Goal: Transaction & Acquisition: Purchase product/service

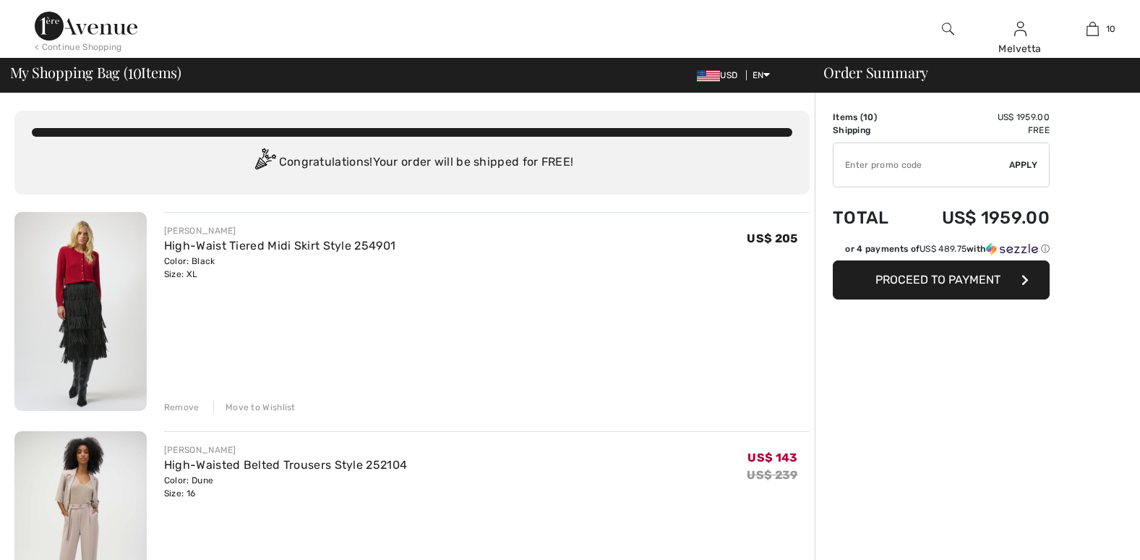
checkbox input "true"
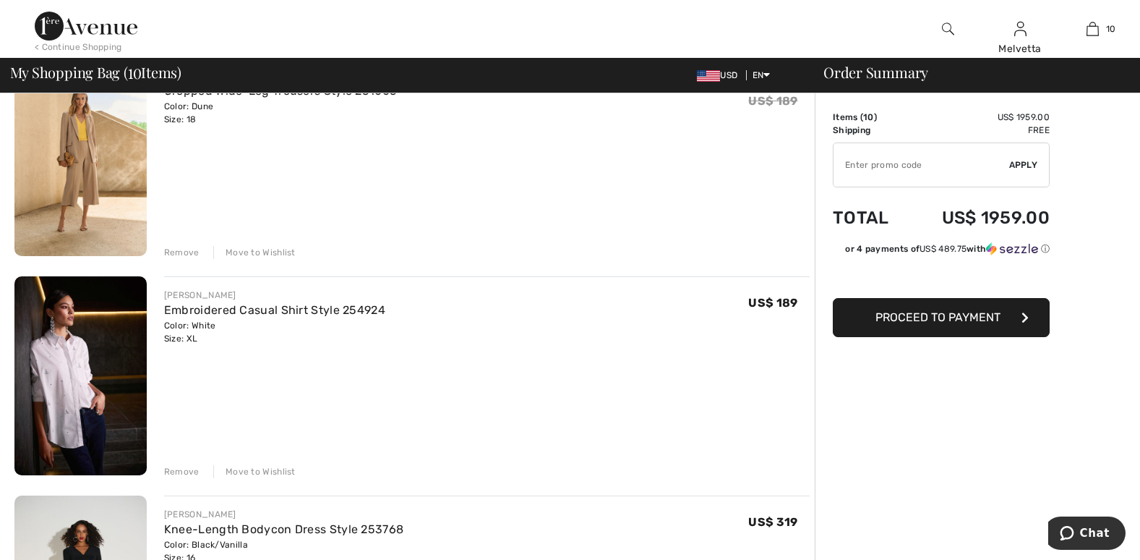
scroll to position [1958, 0]
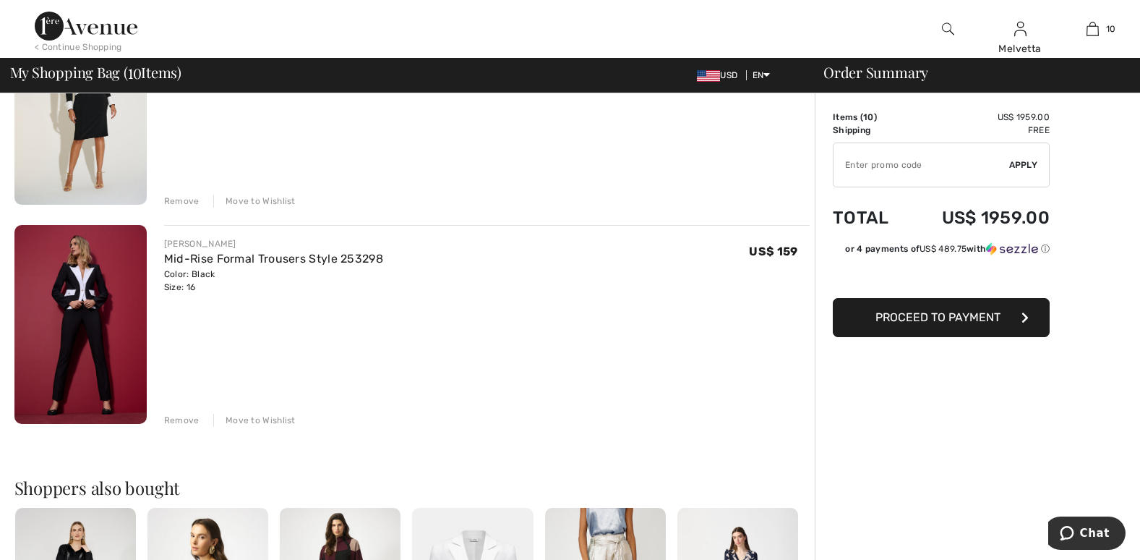
click at [179, 416] on div "Remove" at bounding box center [181, 420] width 35 height 13
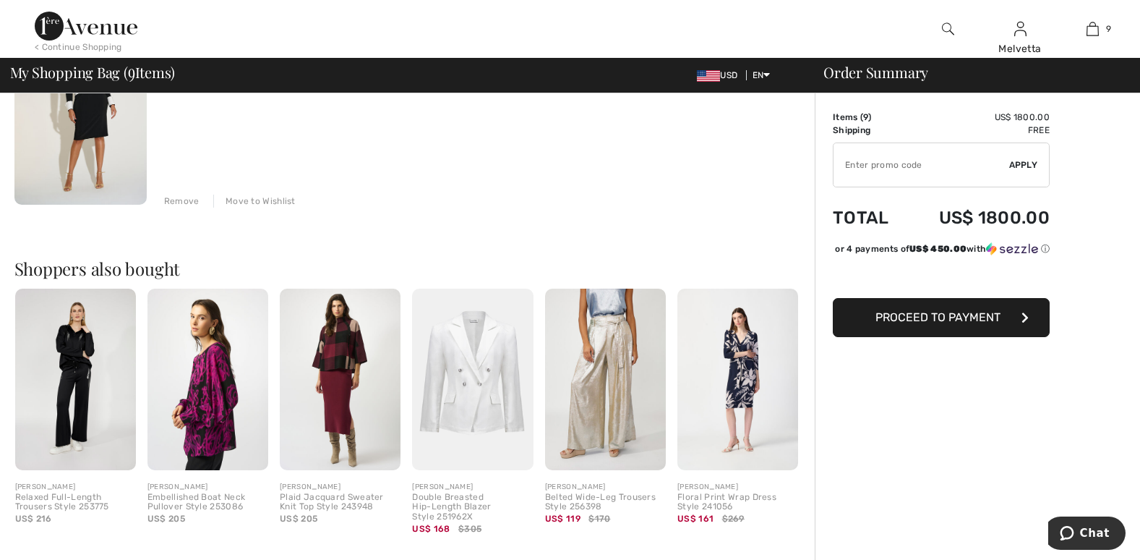
click at [97, 129] on img at bounding box center [80, 105] width 132 height 199
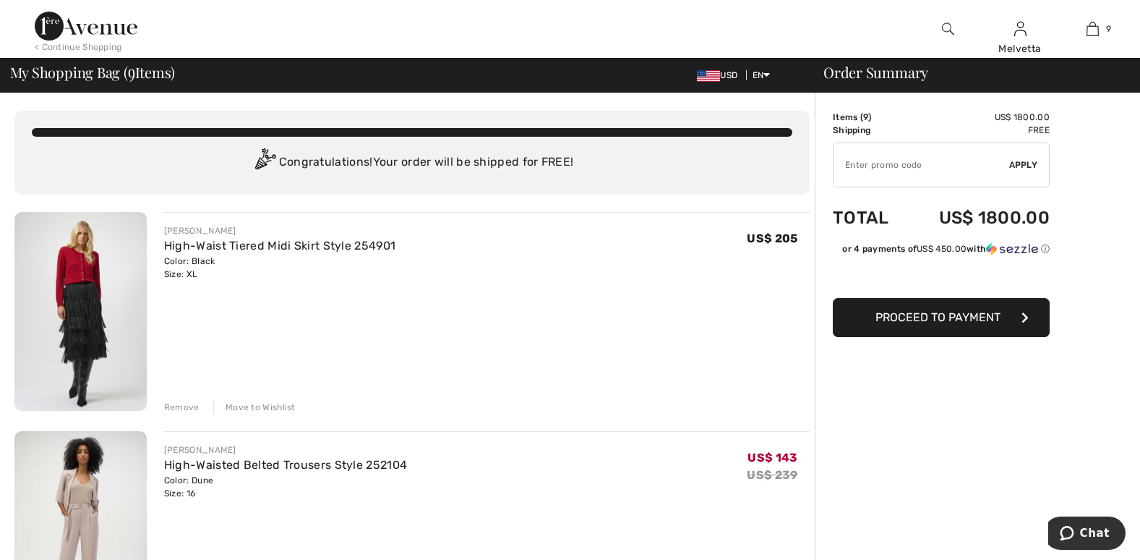
click at [948, 23] on img at bounding box center [948, 28] width 12 height 17
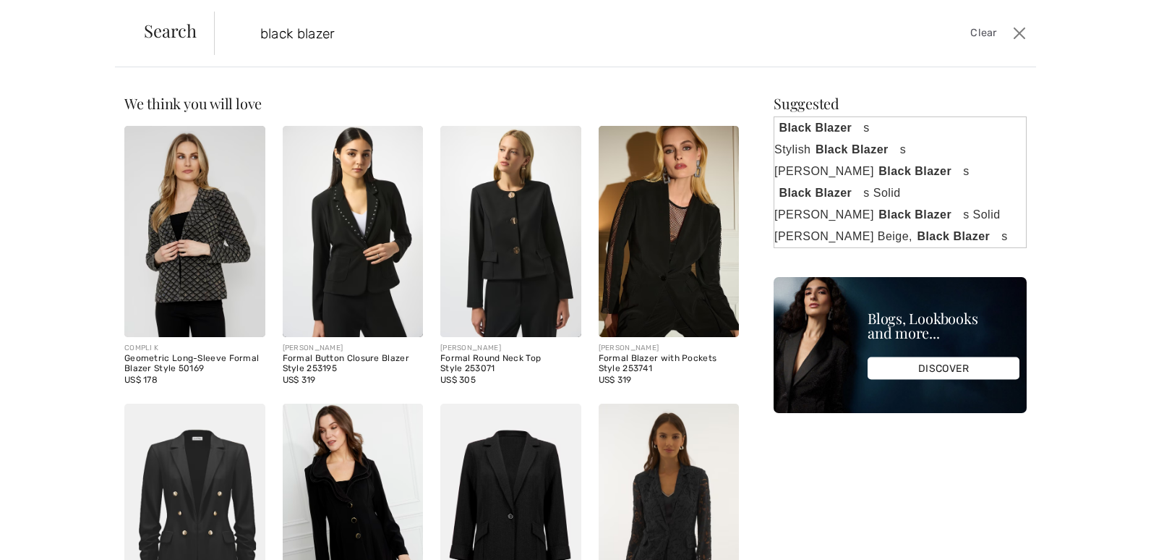
type input "black blazer"
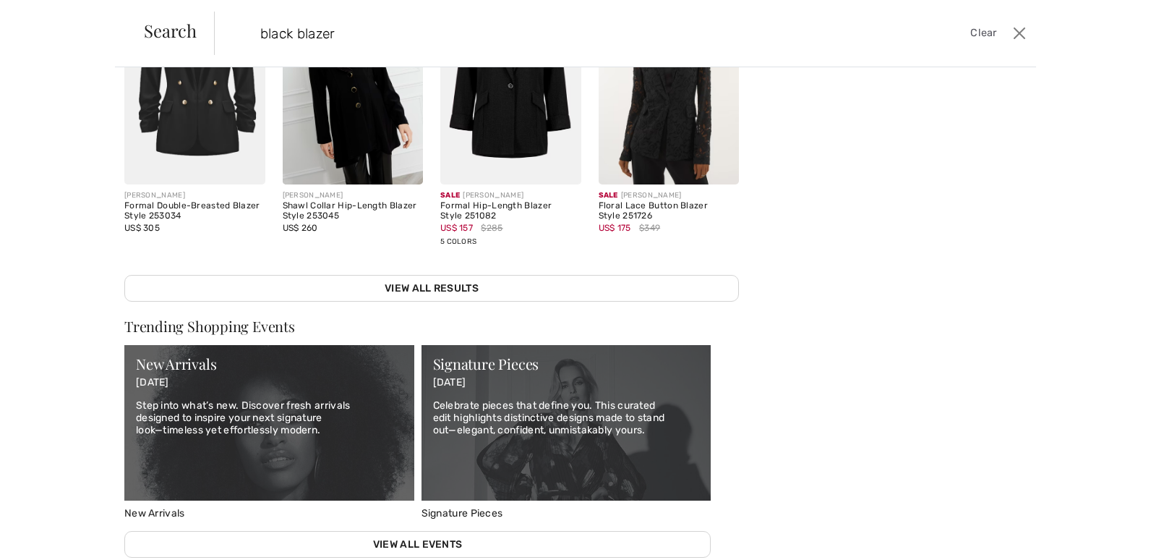
click at [179, 107] on img at bounding box center [194, 78] width 141 height 211
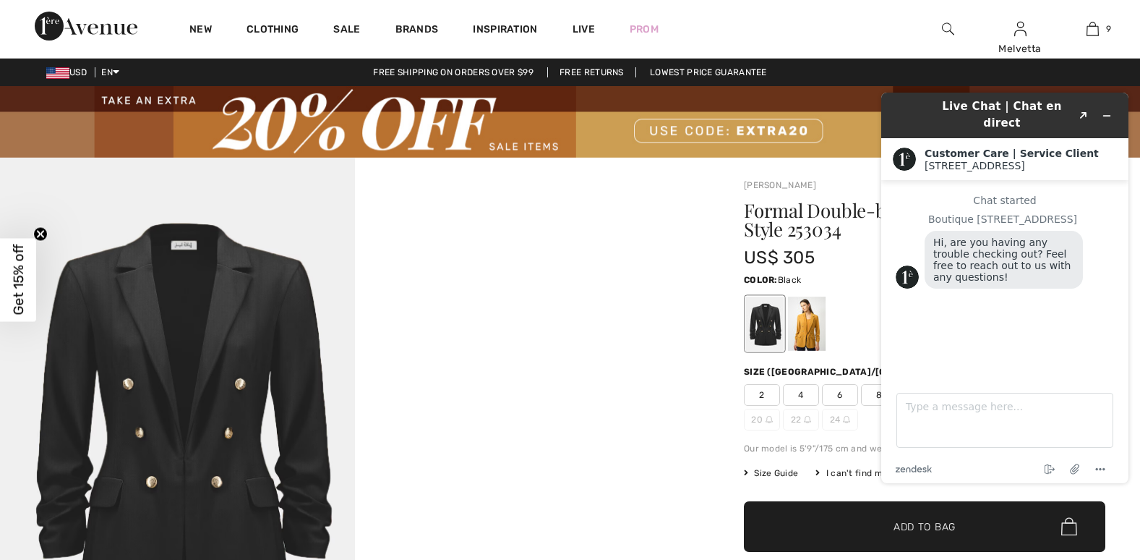
click at [244, 421] on img at bounding box center [177, 423] width 355 height 531
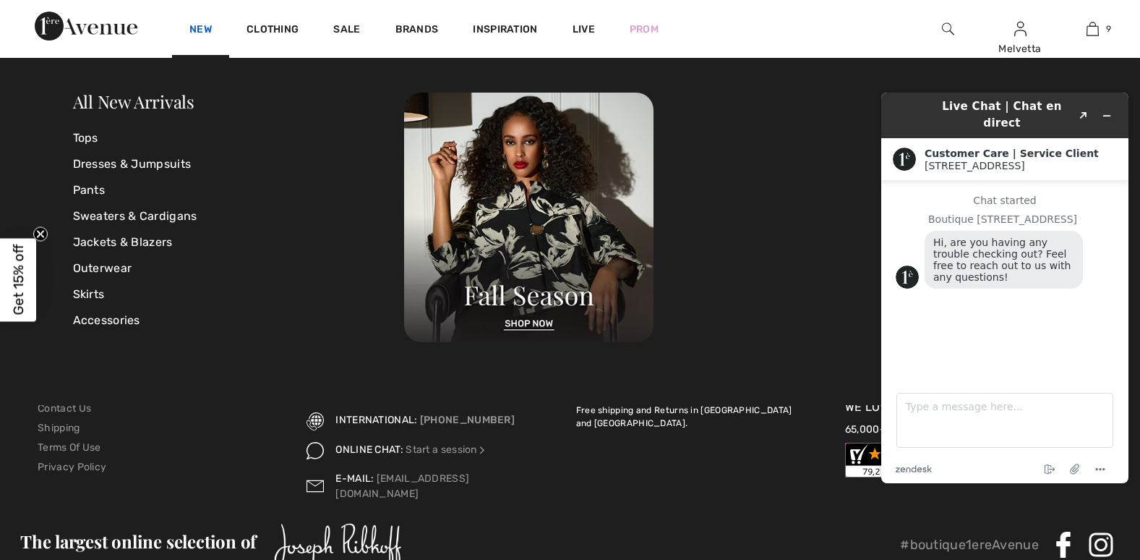
click at [199, 29] on link "New" at bounding box center [200, 30] width 22 height 15
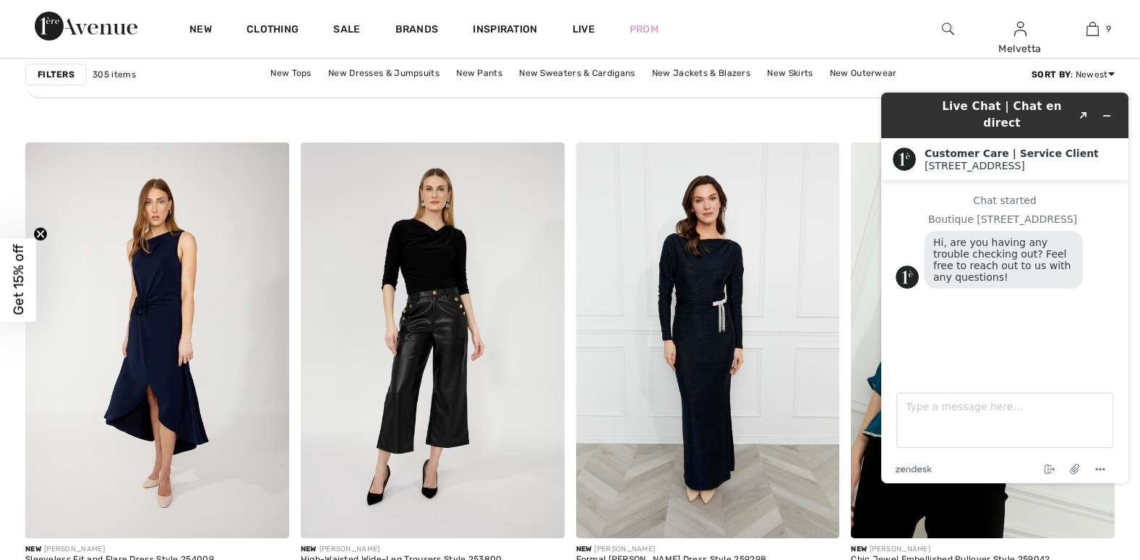
scroll to position [6362, 0]
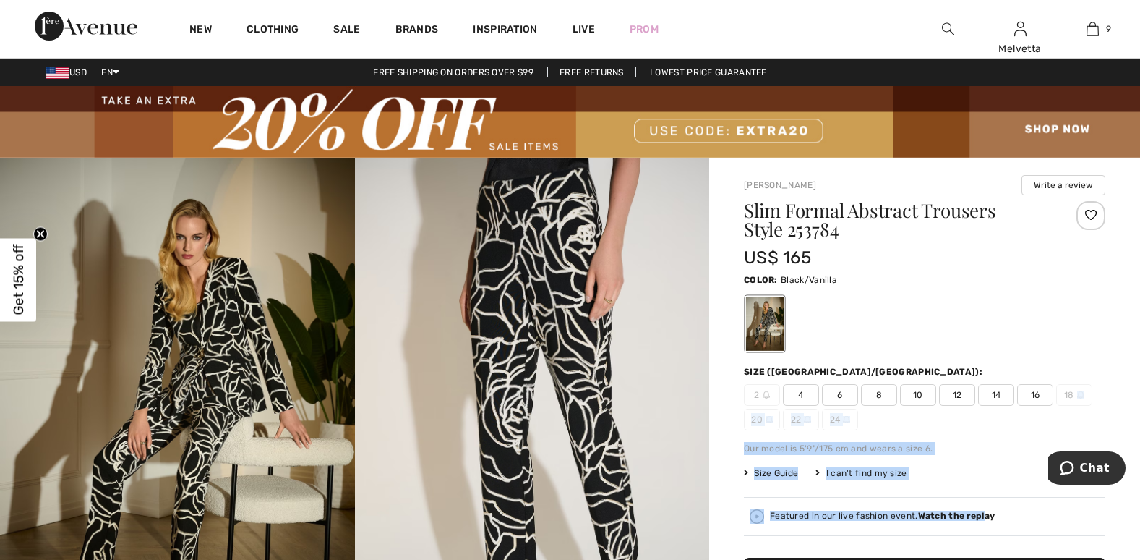
drag, startPoint x: 981, startPoint y: 494, endPoint x: 1150, endPoint y: 383, distance: 202.1
click at [1139, 383] on html "We value your privacy We use cookies to enhance your browsing experience, serve…" at bounding box center [570, 280] width 1140 height 560
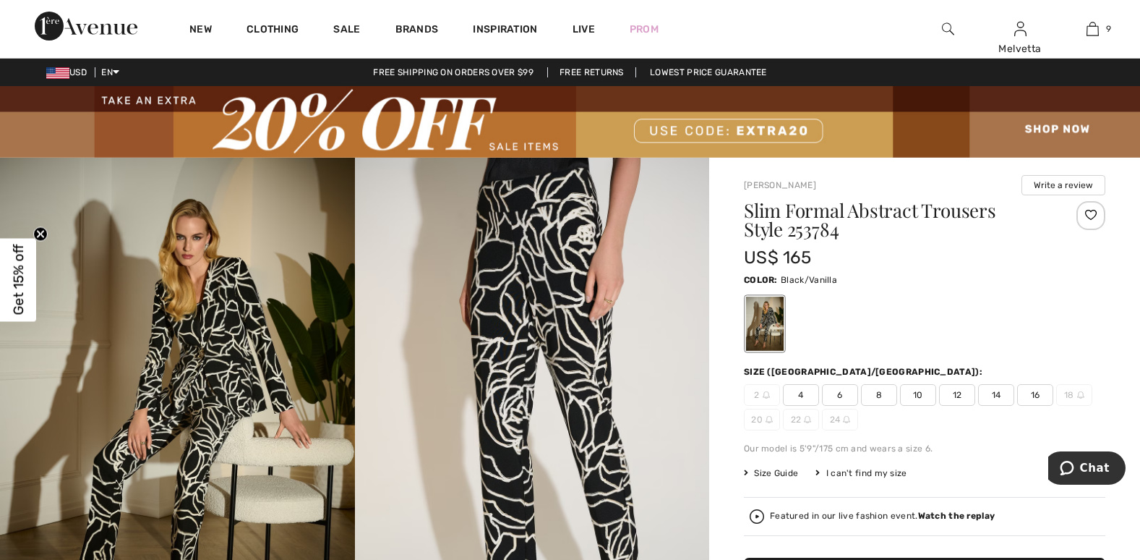
drag, startPoint x: 1150, startPoint y: 383, endPoint x: 1015, endPoint y: 394, distance: 135.6
click at [1015, 394] on div "2 4 6 8 10 12 14 16 18 20 22 24" at bounding box center [924, 407] width 361 height 46
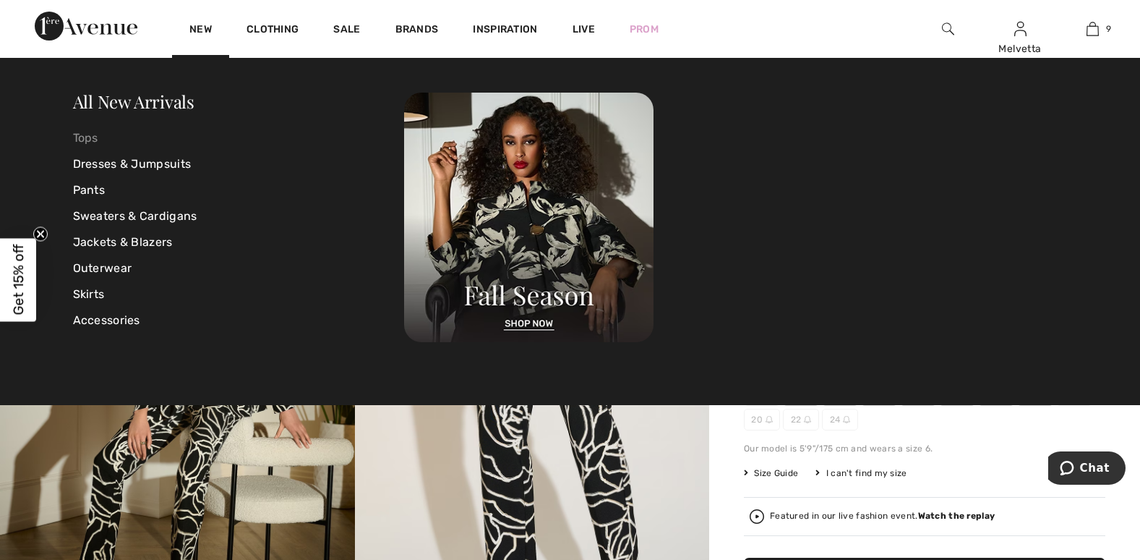
click at [88, 131] on link "Tops" at bounding box center [239, 138] width 332 height 26
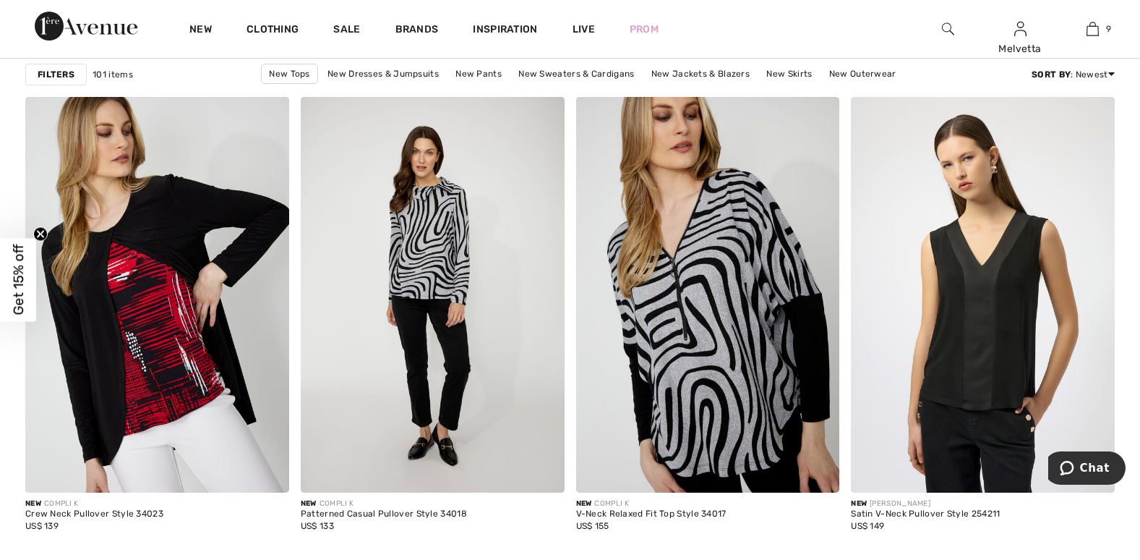
scroll to position [6852, 0]
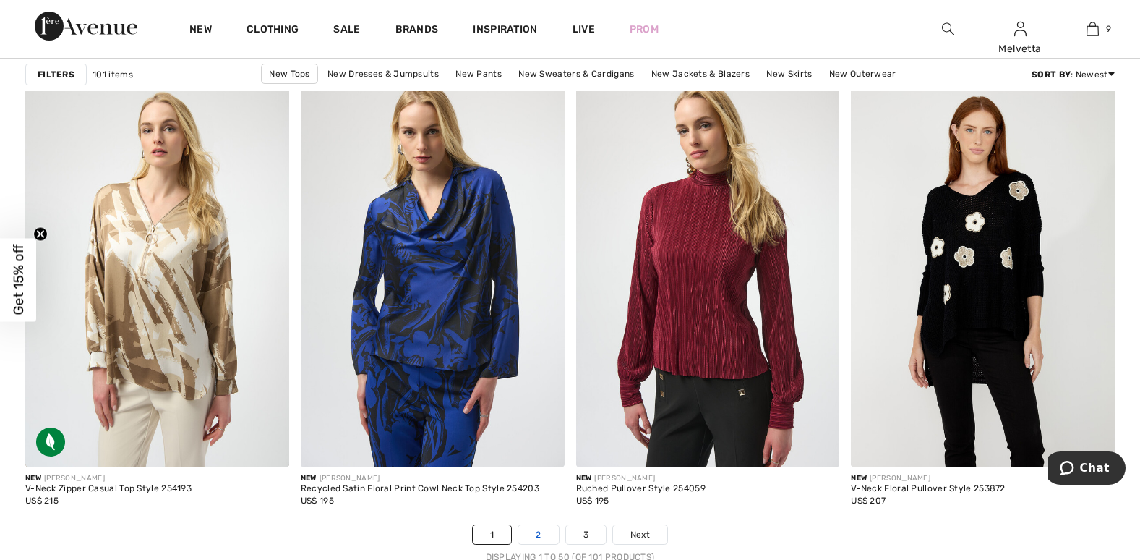
click at [539, 536] on link "2" at bounding box center [538, 534] width 40 height 19
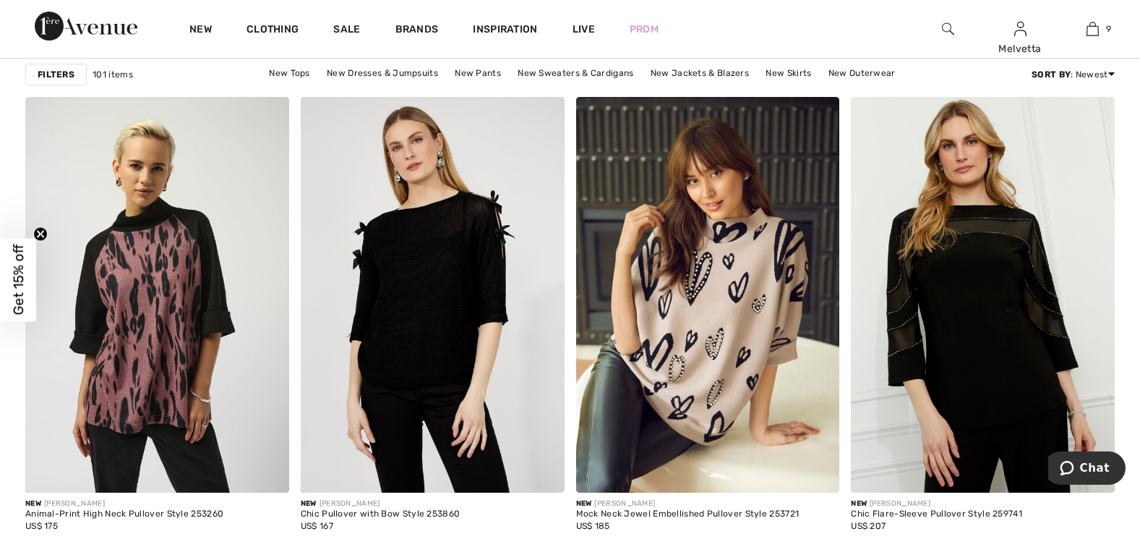
scroll to position [6852, 0]
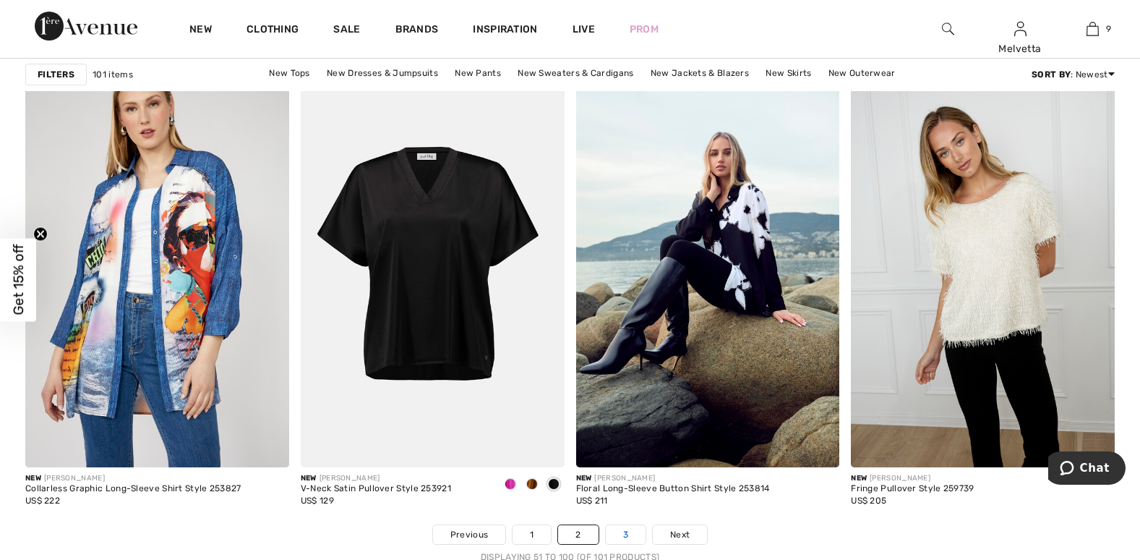
click at [620, 531] on link "3" at bounding box center [626, 534] width 40 height 19
